Goal: Task Accomplishment & Management: Complete application form

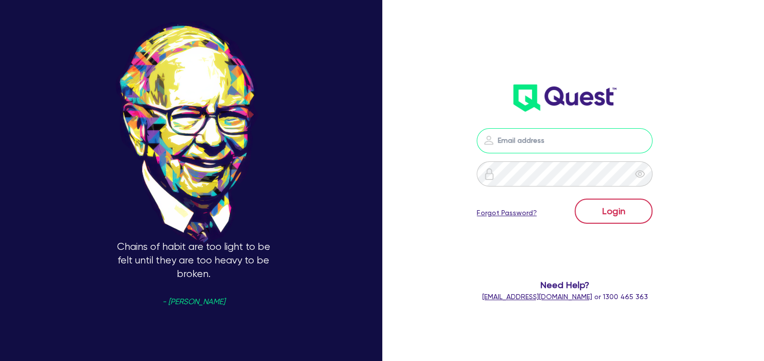
type input "[EMAIL_ADDRESS][DOMAIN_NAME]"
click at [619, 210] on button "Login" at bounding box center [614, 211] width 78 height 25
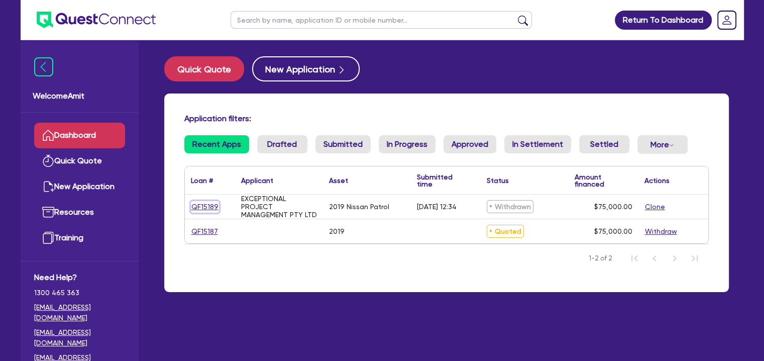
click at [205, 208] on link "QF15189" at bounding box center [205, 207] width 28 height 12
select select "CARS_AND_LIGHT_TRUCKS"
select select "PASSENGER_VEHICLES"
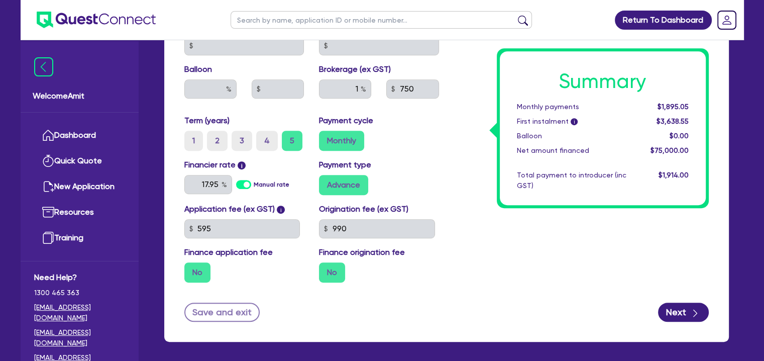
scroll to position [544, 0]
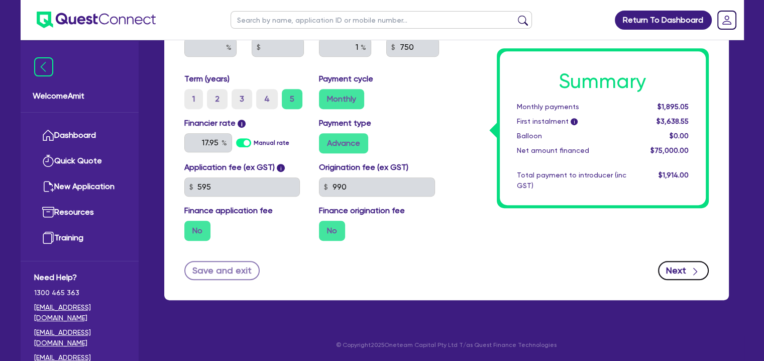
click at [679, 279] on button "Next" at bounding box center [683, 270] width 51 height 19
select select "COMPANY"
select select "PROFESSIONAL"
select select "COMPUTER_SYSTEM_DESIGNERS"
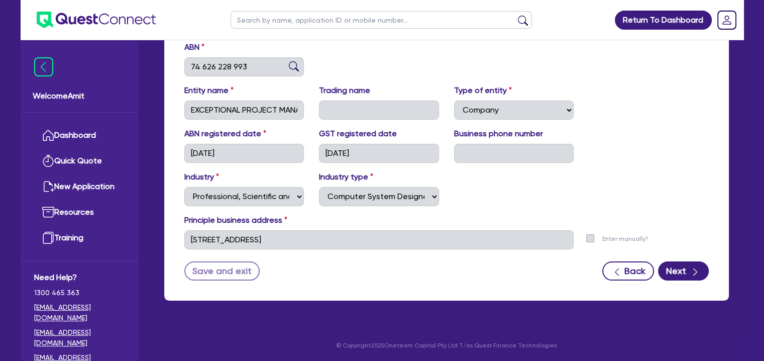
scroll to position [165, 0]
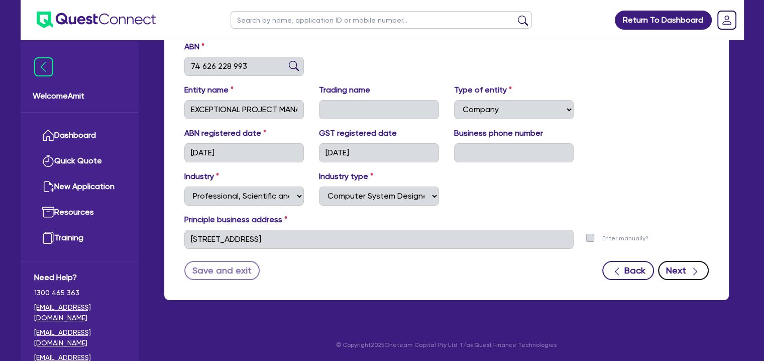
click at [684, 266] on button "Next" at bounding box center [683, 270] width 51 height 19
select select "MR"
select select "[GEOGRAPHIC_DATA]"
select select "MARRIED"
select select "CASH"
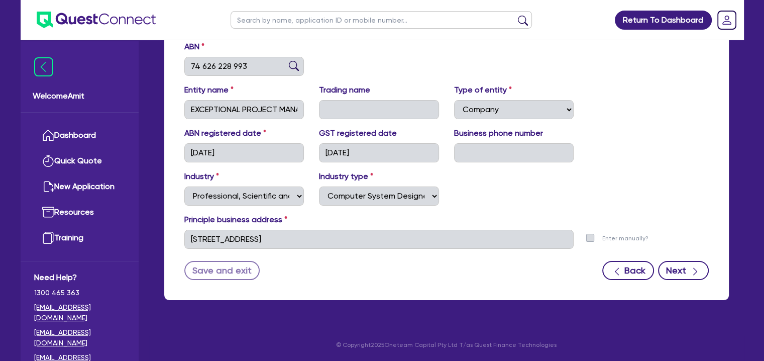
select select "PROPERTY"
select select "HOUSEHOLD_PERSONAL"
select select "VEHICLE"
select select "INVESTMENT_PROPERTY_LOAN"
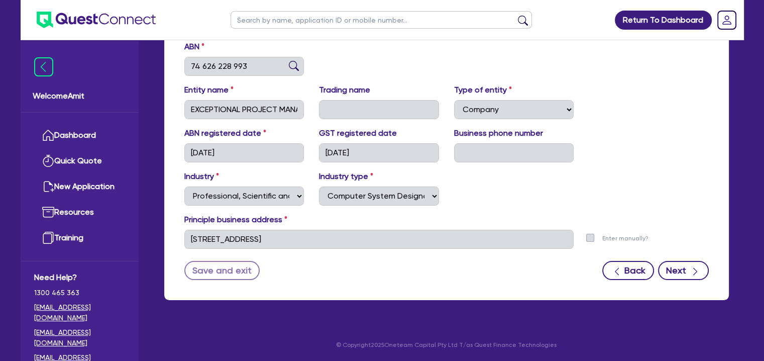
select select "CREDIT_CARD"
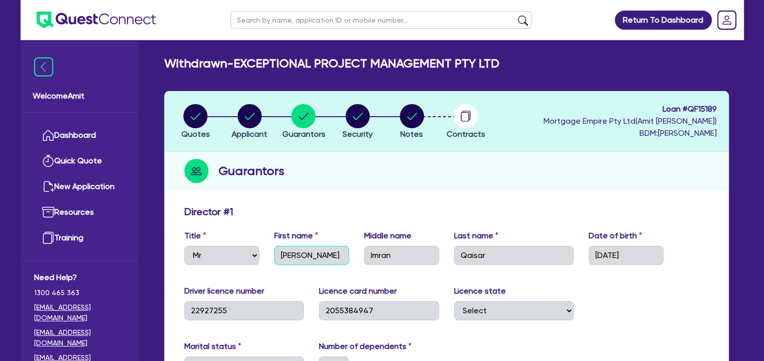
drag, startPoint x: 277, startPoint y: 255, endPoint x: 303, endPoint y: 255, distance: 25.6
click at [303, 255] on input "[PERSON_NAME]" at bounding box center [311, 255] width 75 height 19
drag, startPoint x: 371, startPoint y: 256, endPoint x: 399, endPoint y: 256, distance: 27.1
click at [399, 256] on input "Imran" at bounding box center [401, 255] width 75 height 19
click at [392, 256] on input "Imran" at bounding box center [401, 255] width 75 height 19
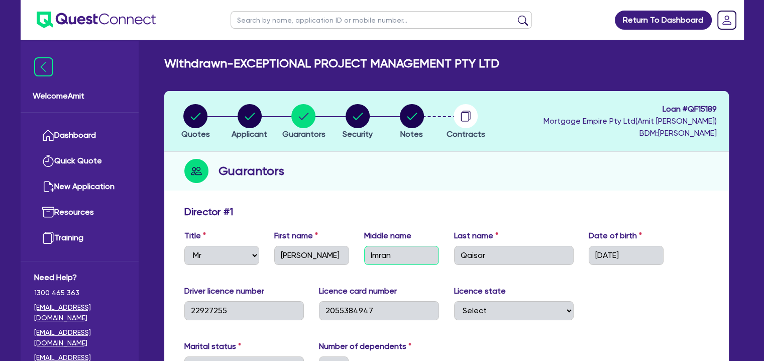
drag, startPoint x: 369, startPoint y: 252, endPoint x: 397, endPoint y: 255, distance: 28.3
click at [397, 255] on input "Imran" at bounding box center [401, 255] width 75 height 19
drag, startPoint x: 460, startPoint y: 255, endPoint x: 490, endPoint y: 255, distance: 29.2
click at [490, 255] on input "Qaisar" at bounding box center [514, 255] width 120 height 19
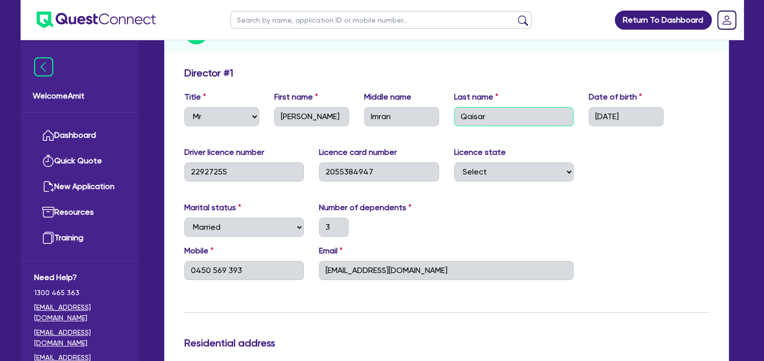
scroll to position [139, 0]
drag, startPoint x: 596, startPoint y: 116, endPoint x: 645, endPoint y: 116, distance: 49.3
click at [645, 116] on input "[DATE]" at bounding box center [626, 116] width 75 height 19
drag, startPoint x: 192, startPoint y: 272, endPoint x: 242, endPoint y: 272, distance: 49.8
click at [242, 272] on input "0450 569 393" at bounding box center [244, 270] width 120 height 19
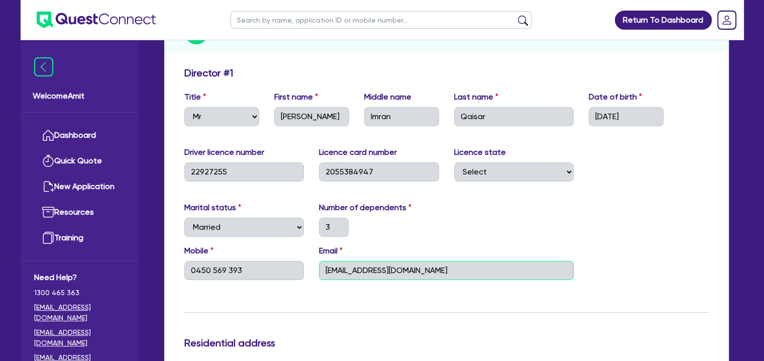
drag, startPoint x: 325, startPoint y: 270, endPoint x: 455, endPoint y: 272, distance: 129.7
click at [455, 272] on input "[EMAIL_ADDRESS][DOMAIN_NAME]" at bounding box center [446, 270] width 255 height 19
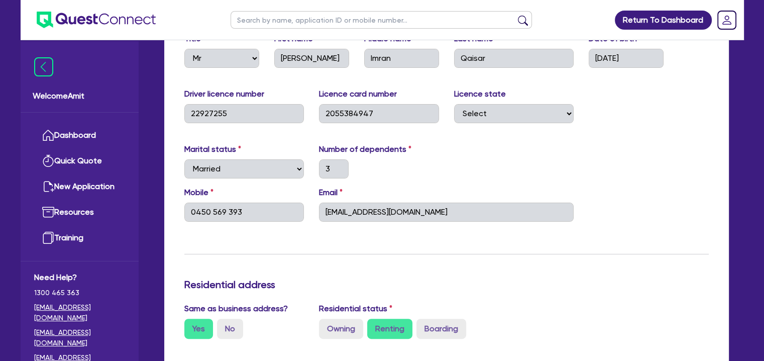
scroll to position [189, 0]
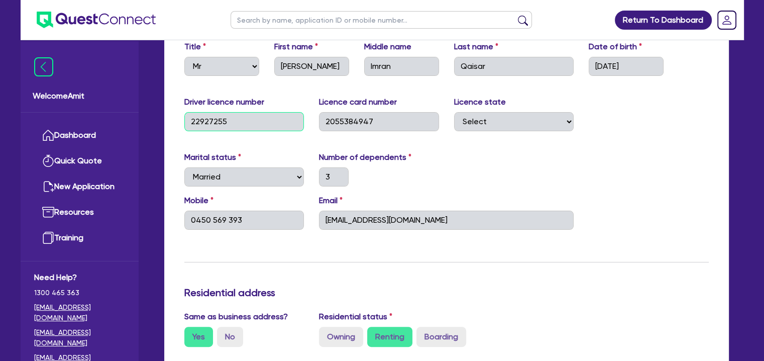
drag, startPoint x: 199, startPoint y: 121, endPoint x: 246, endPoint y: 126, distance: 47.0
click at [246, 126] on input "22927255" at bounding box center [244, 121] width 120 height 19
drag, startPoint x: 237, startPoint y: 126, endPoint x: 231, endPoint y: 126, distance: 6.0
click at [237, 126] on input "22927255" at bounding box center [244, 121] width 120 height 19
drag, startPoint x: 191, startPoint y: 121, endPoint x: 251, endPoint y: 128, distance: 60.7
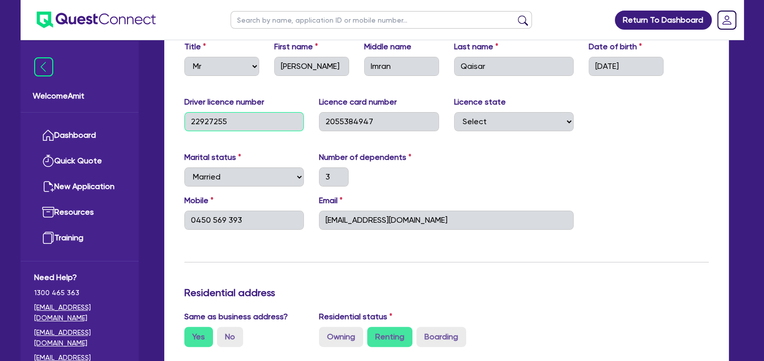
click at [251, 128] on input "22927255" at bounding box center [244, 121] width 120 height 19
drag, startPoint x: 326, startPoint y: 121, endPoint x: 397, endPoint y: 127, distance: 71.6
click at [397, 127] on input "2055384947" at bounding box center [379, 121] width 120 height 19
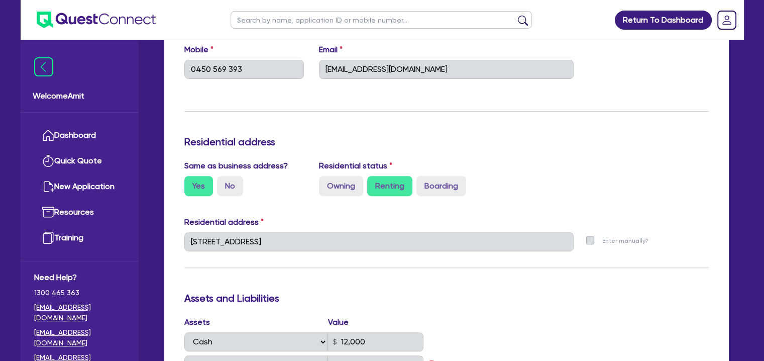
scroll to position [139, 0]
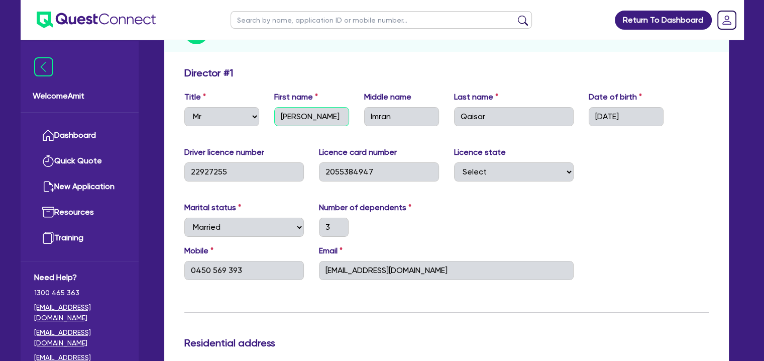
drag, startPoint x: 279, startPoint y: 118, endPoint x: 302, endPoint y: 118, distance: 22.1
click at [302, 118] on input "[PERSON_NAME]" at bounding box center [311, 116] width 75 height 19
drag, startPoint x: 368, startPoint y: 116, endPoint x: 405, endPoint y: 116, distance: 36.7
click at [405, 116] on input "Imran" at bounding box center [401, 116] width 75 height 19
drag, startPoint x: 459, startPoint y: 114, endPoint x: 505, endPoint y: 118, distance: 45.9
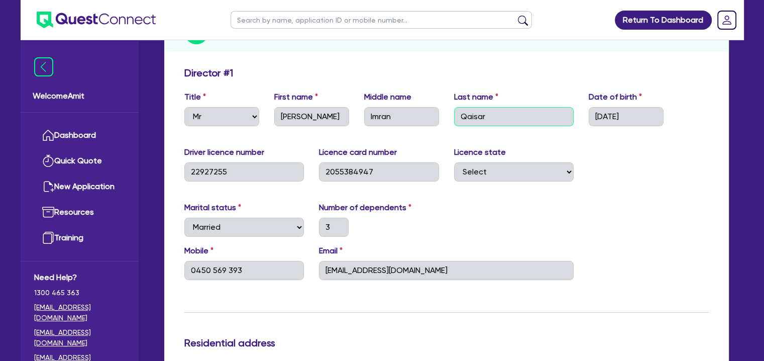
click at [505, 118] on input "Qaisar" at bounding box center [514, 116] width 120 height 19
drag, startPoint x: 596, startPoint y: 115, endPoint x: 649, endPoint y: 115, distance: 53.3
click at [649, 115] on input "[DATE]" at bounding box center [626, 116] width 75 height 19
drag, startPoint x: 189, startPoint y: 268, endPoint x: 277, endPoint y: 271, distance: 88.0
click at [271, 271] on input "0450 569 393" at bounding box center [244, 270] width 120 height 19
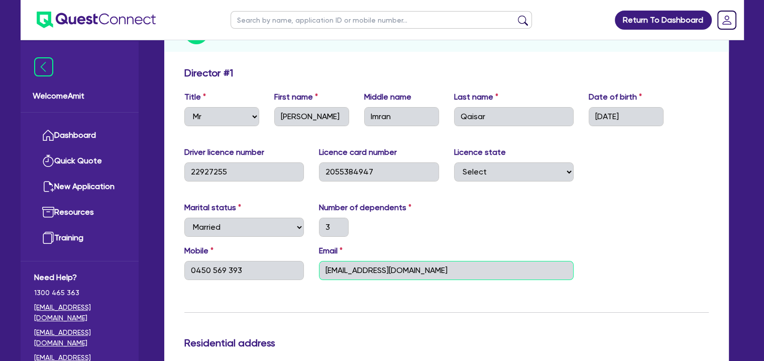
drag, startPoint x: 324, startPoint y: 269, endPoint x: 461, endPoint y: 269, distance: 137.7
click at [461, 269] on input "[EMAIL_ADDRESS][DOMAIN_NAME]" at bounding box center [446, 270] width 255 height 19
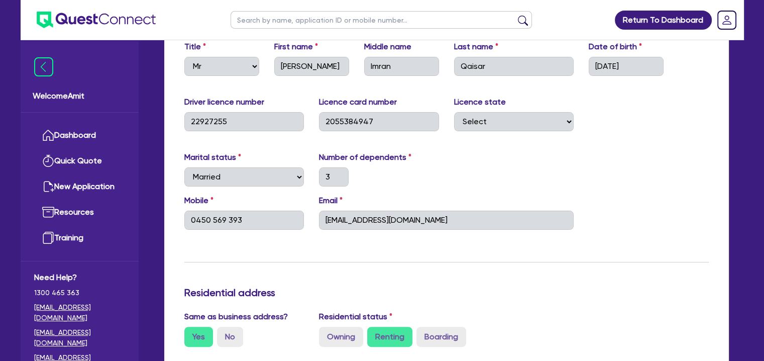
scroll to position [189, 0]
drag, startPoint x: 190, startPoint y: 122, endPoint x: 259, endPoint y: 125, distance: 68.9
click at [259, 125] on input "22927255" at bounding box center [244, 121] width 120 height 19
drag, startPoint x: 326, startPoint y: 120, endPoint x: 410, endPoint y: 122, distance: 84.0
click at [410, 122] on input "2055384947" at bounding box center [379, 121] width 120 height 19
